Goal: Task Accomplishment & Management: Use online tool/utility

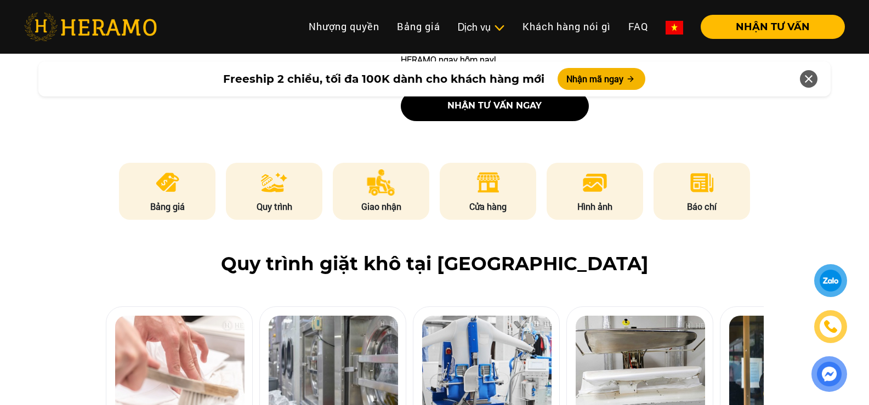
scroll to position [548, 0]
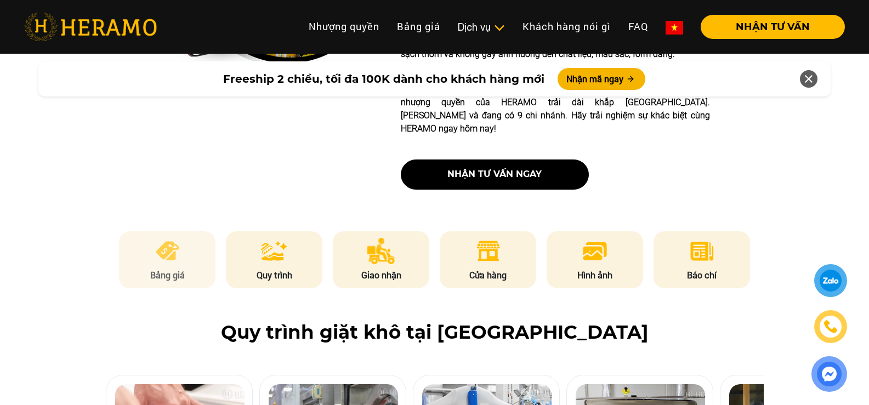
click at [179, 238] on img at bounding box center [167, 251] width 27 height 26
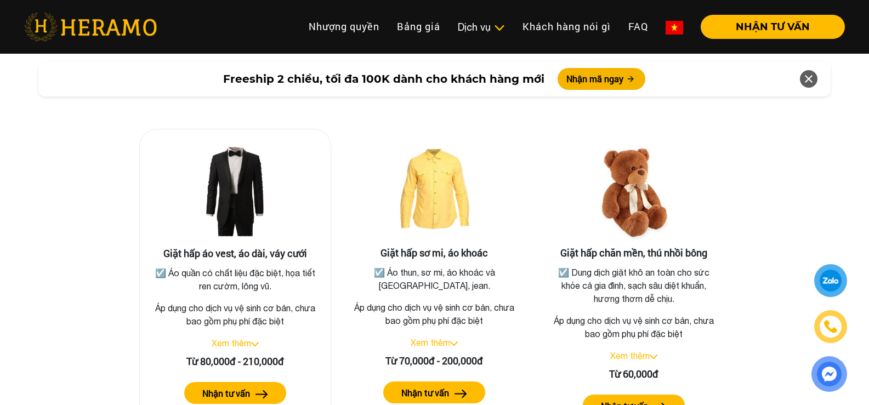
click at [231, 338] on link "Xem thêm" at bounding box center [231, 343] width 39 height 10
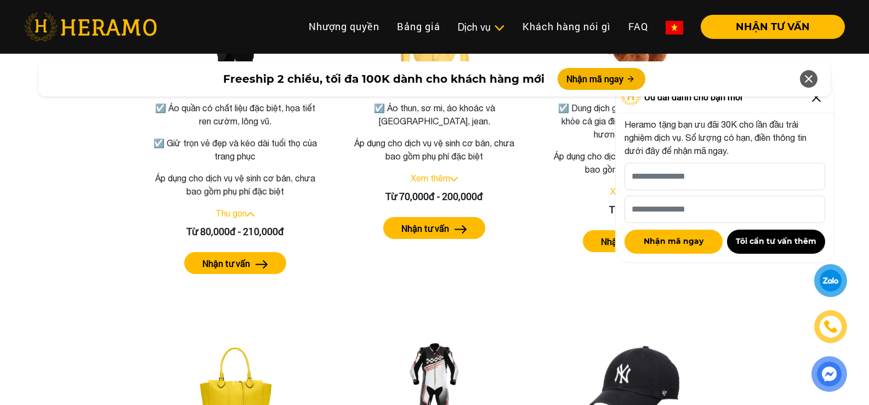
scroll to position [2132, 0]
click at [822, 102] on div "Freeship 2 chiều, tối đa 100K dành cho khách hàng mới Nhận mã ngay" at bounding box center [434, 79] width 869 height 48
click at [815, 99] on div "Freeship 2 chiều, tối đa 100K dành cho khách hàng mới Nhận mã ngay" at bounding box center [434, 79] width 869 height 48
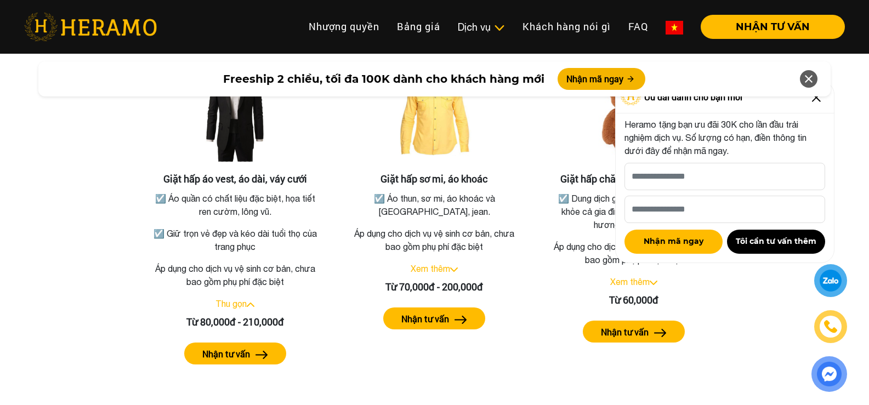
scroll to position [2022, 0]
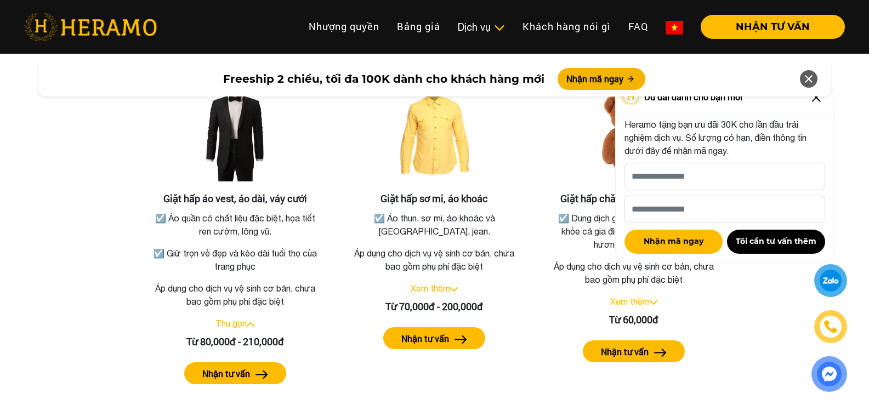
click at [808, 81] on icon at bounding box center [808, 79] width 13 height 20
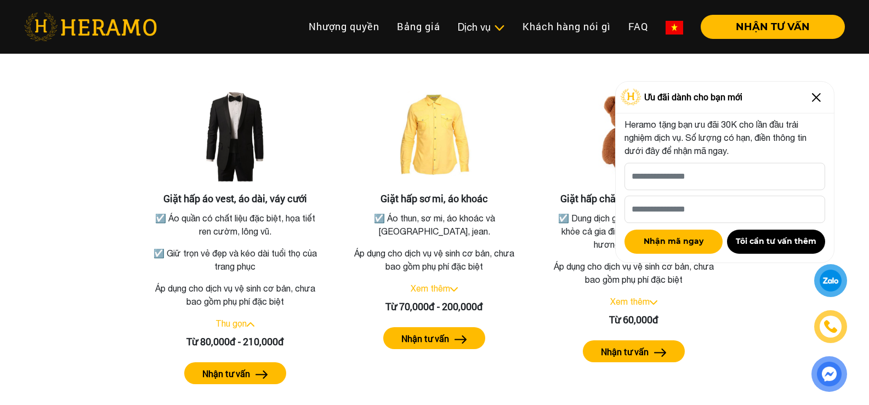
click at [813, 98] on img at bounding box center [817, 98] width 18 height 18
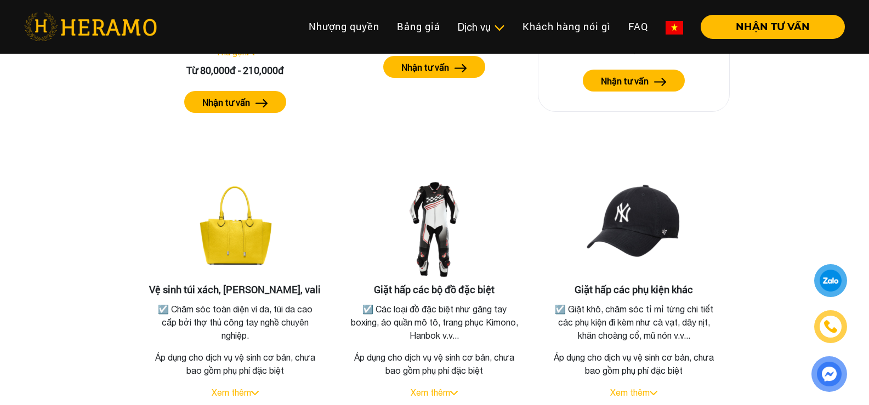
scroll to position [2351, 0]
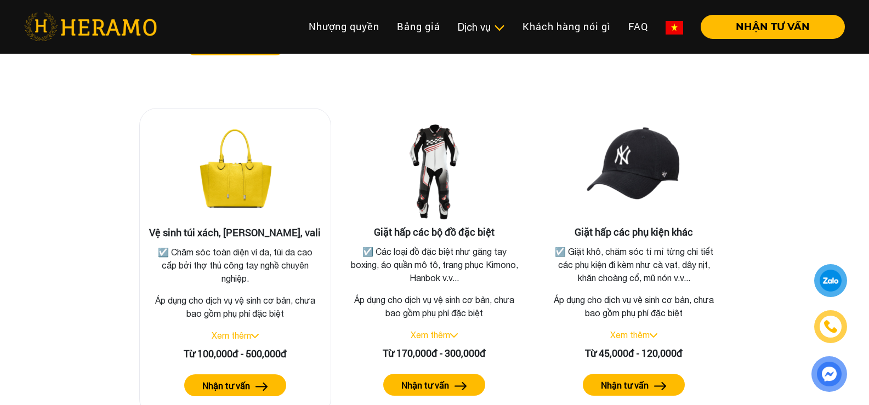
click at [241, 331] on link "Xem thêm" at bounding box center [231, 336] width 39 height 10
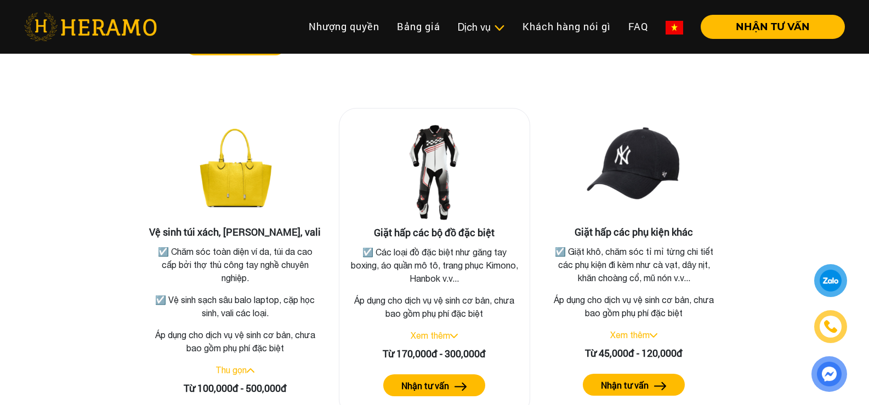
click at [441, 331] on link "Xem thêm" at bounding box center [430, 336] width 39 height 10
click at [633, 331] on link "Xem thêm" at bounding box center [629, 336] width 39 height 10
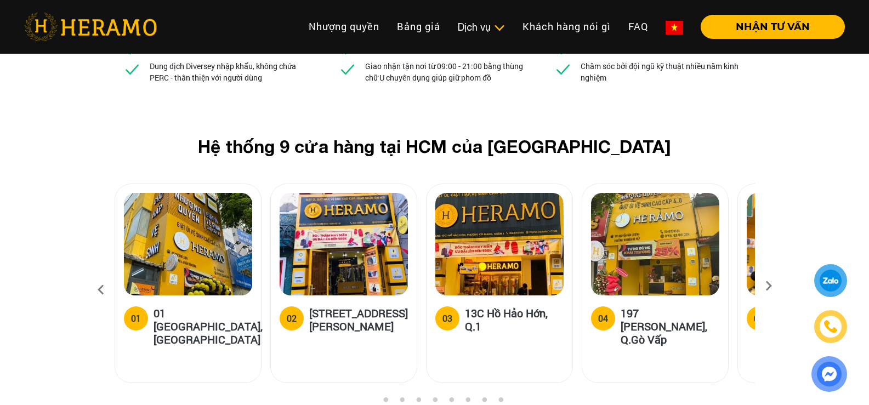
scroll to position [4216, 0]
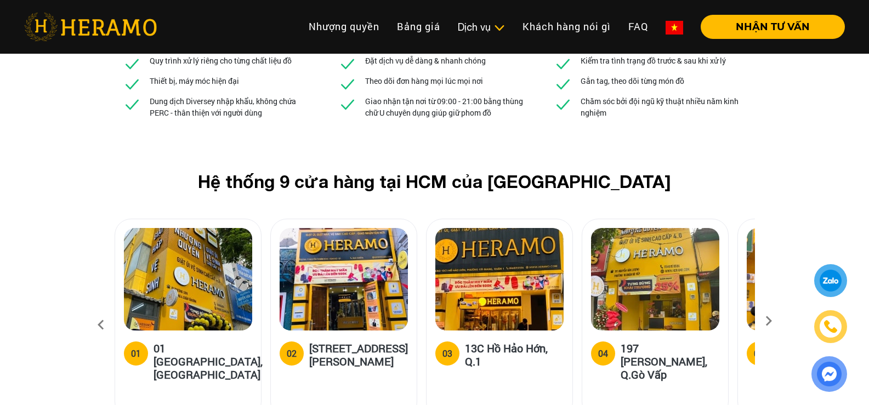
click at [772, 321] on icon at bounding box center [769, 324] width 20 height 7
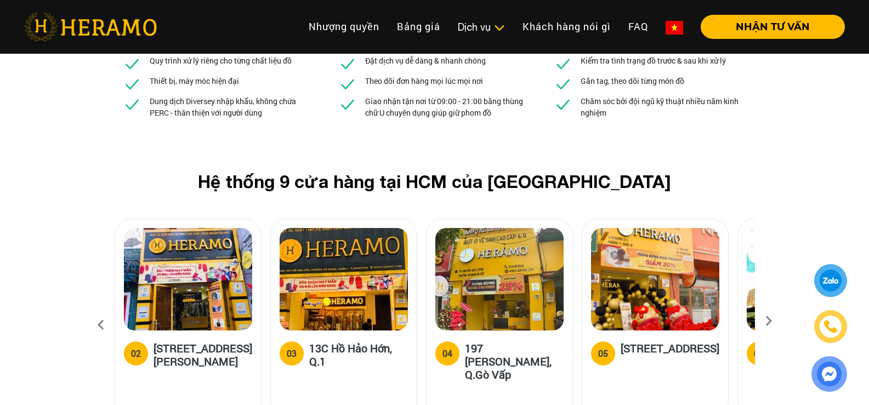
click at [771, 321] on icon at bounding box center [769, 324] width 20 height 7
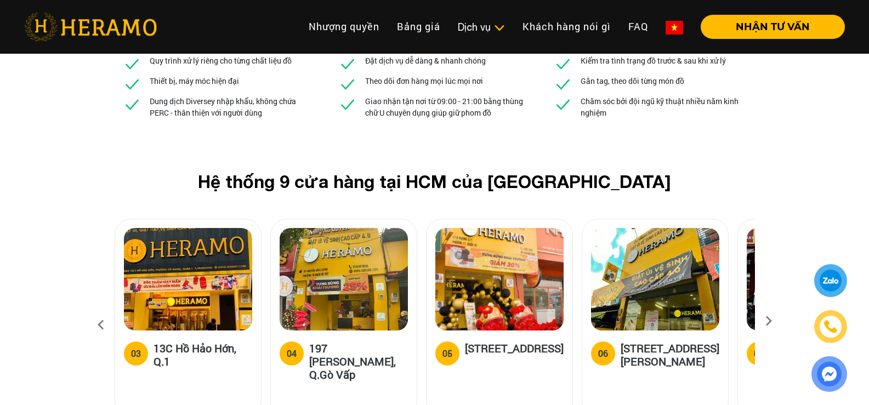
click at [771, 321] on icon at bounding box center [769, 324] width 20 height 7
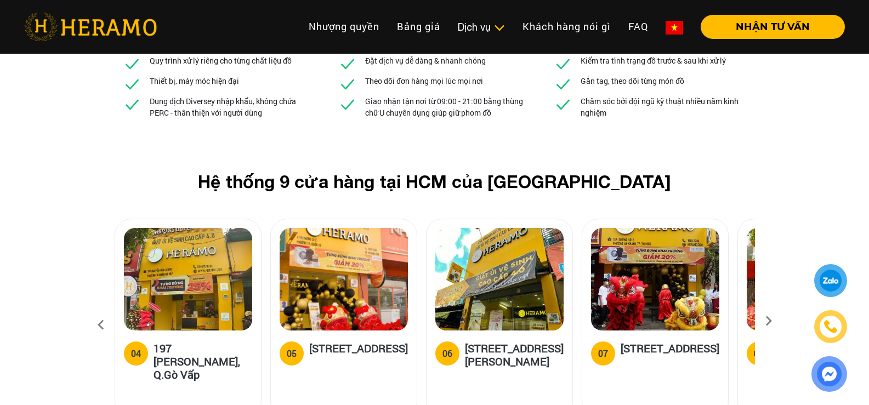
click at [771, 321] on icon at bounding box center [769, 324] width 20 height 7
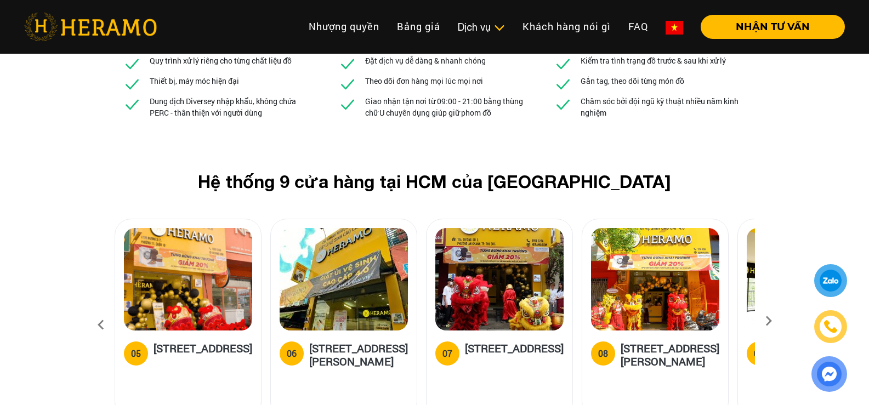
click at [771, 321] on icon at bounding box center [769, 324] width 20 height 7
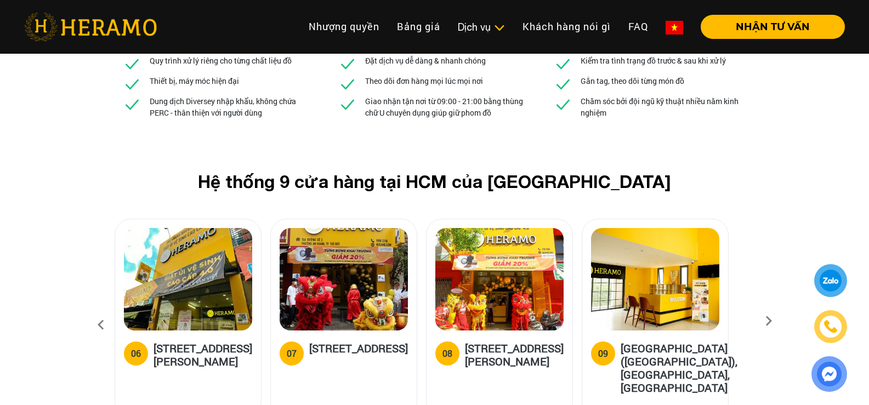
click at [771, 321] on icon at bounding box center [769, 324] width 20 height 7
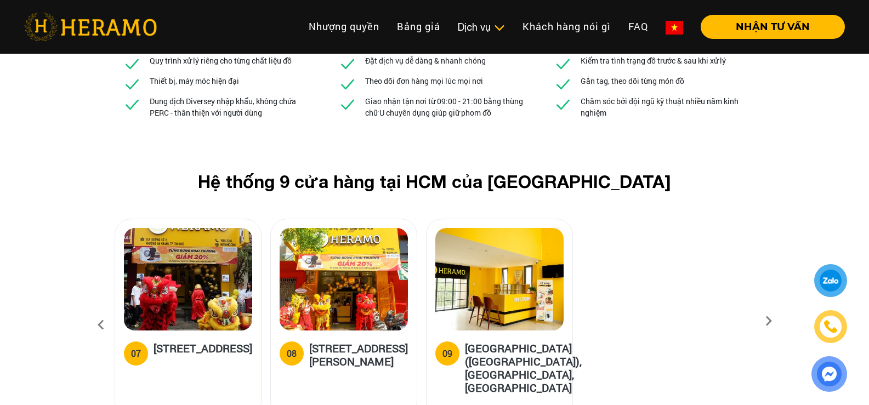
click at [771, 321] on icon at bounding box center [769, 324] width 20 height 7
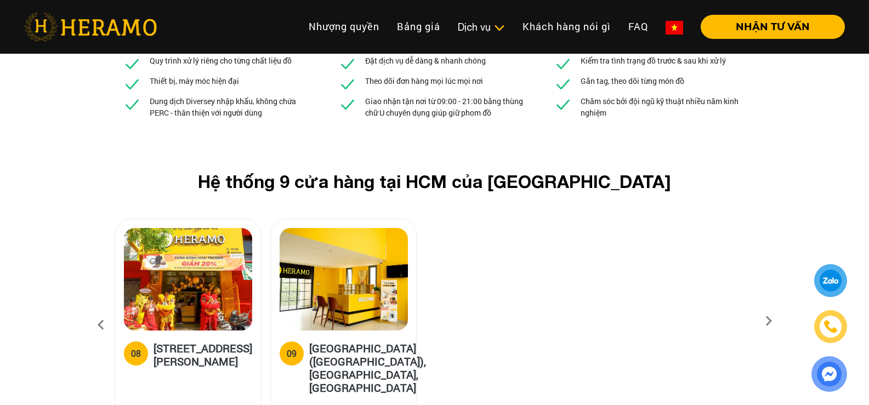
click at [771, 321] on icon at bounding box center [769, 324] width 20 height 7
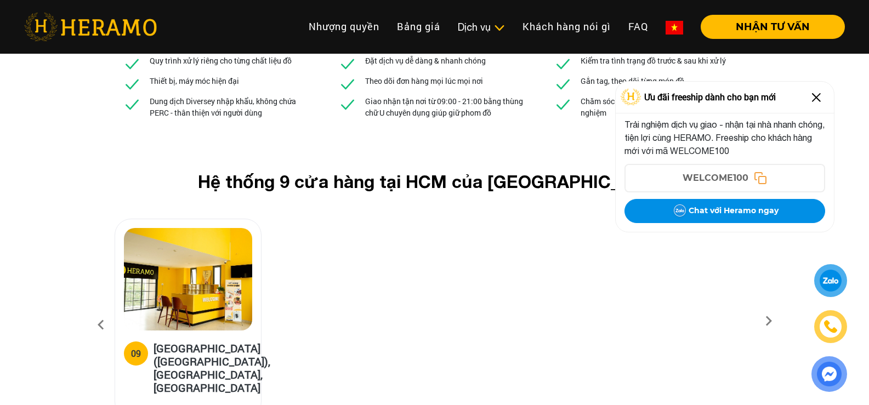
click at [818, 98] on img at bounding box center [817, 98] width 18 height 18
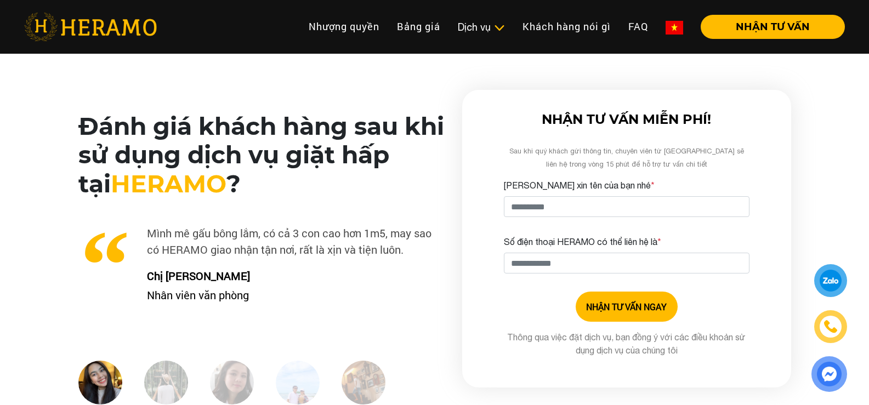
scroll to position [2570, 0]
